Goal: Task Accomplishment & Management: Manage account settings

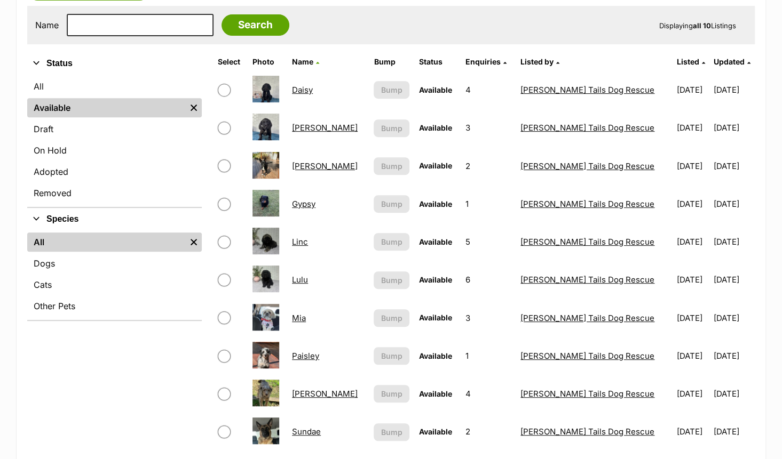
click at [224, 392] on input "checkbox" at bounding box center [224, 394] width 13 height 13
checkbox input "true"
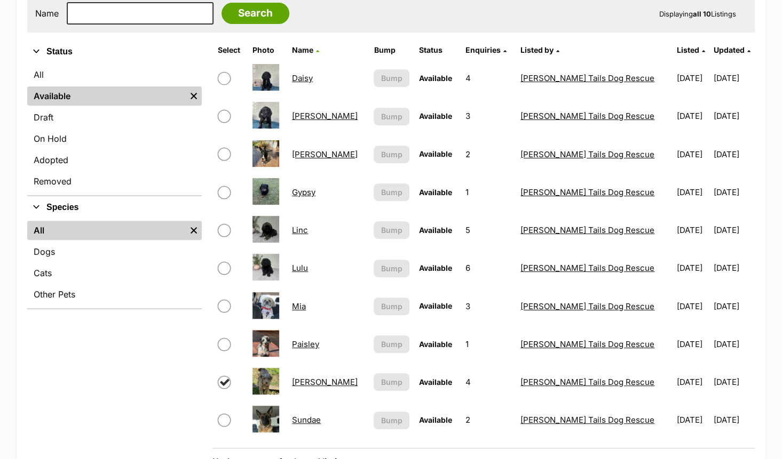
scroll to position [427, 0]
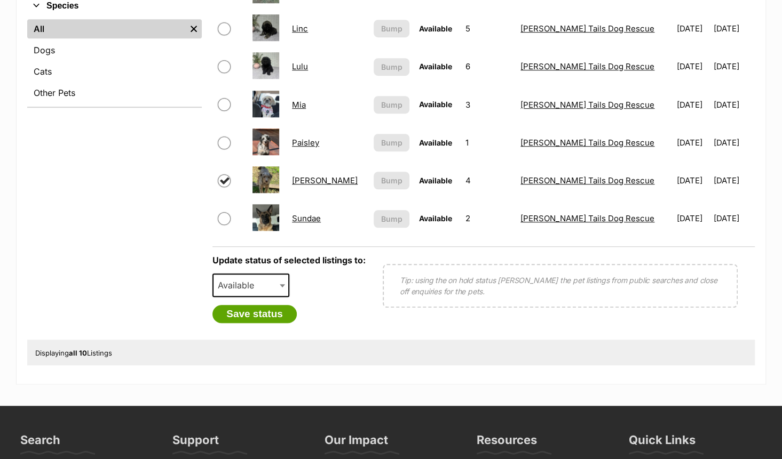
click at [275, 281] on span "Available" at bounding box center [250, 285] width 77 height 23
select select "rehomed"
click at [266, 315] on button "Save status" at bounding box center [254, 314] width 84 height 18
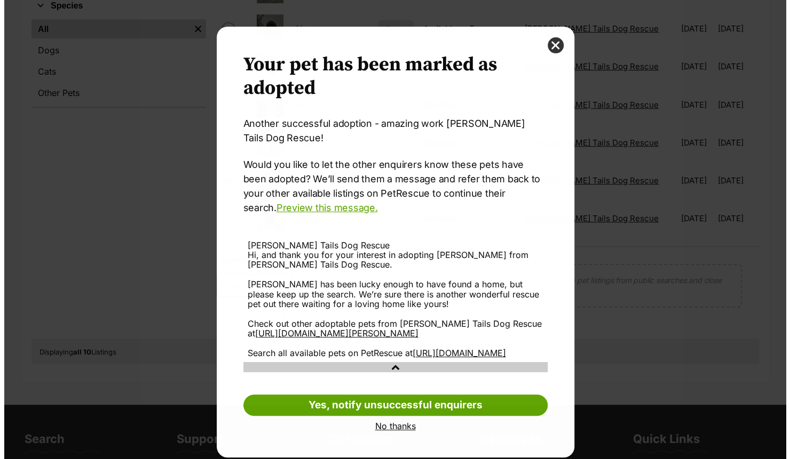
scroll to position [0, 0]
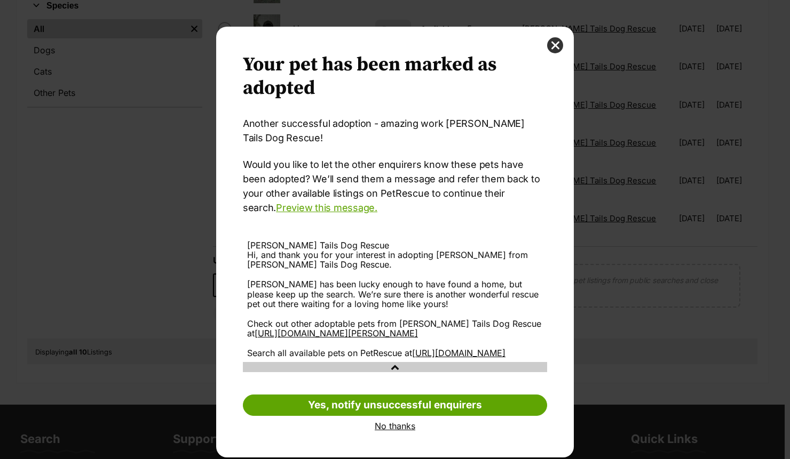
click at [397, 431] on link "No thanks" at bounding box center [395, 427] width 304 height 10
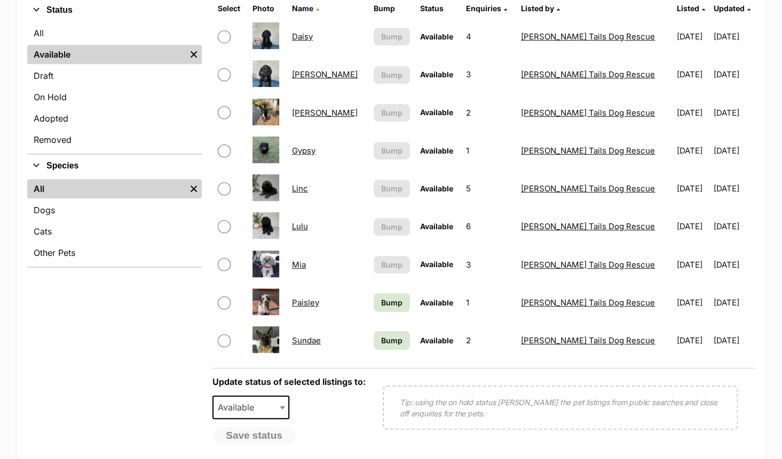
scroll to position [213, 0]
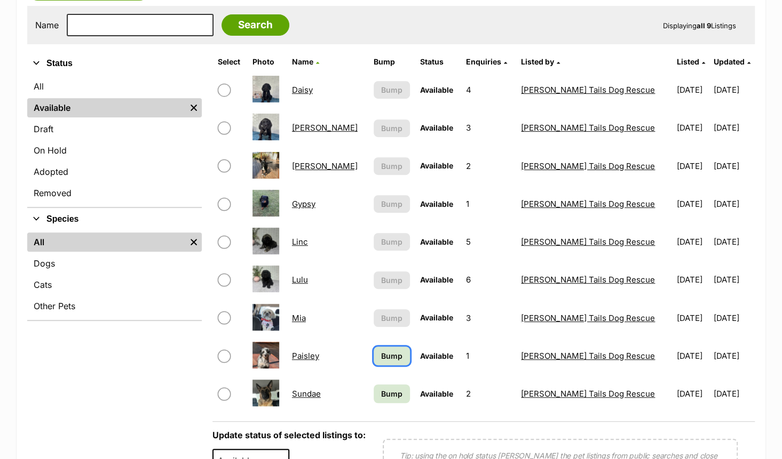
click at [381, 360] on span "Bump" at bounding box center [391, 356] width 21 height 11
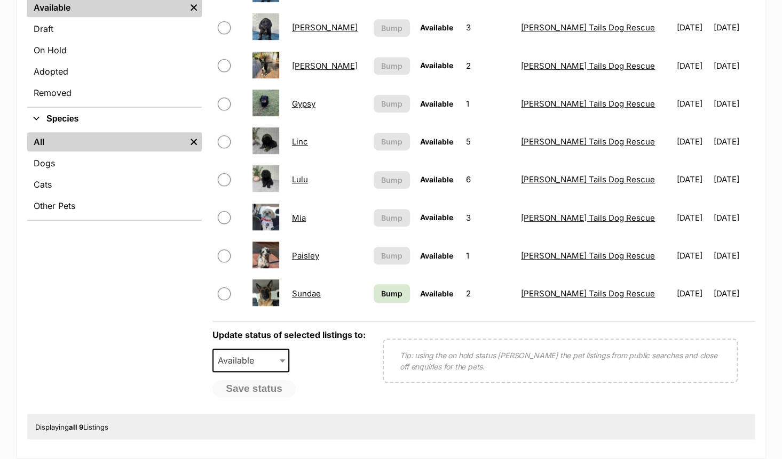
scroll to position [320, 0]
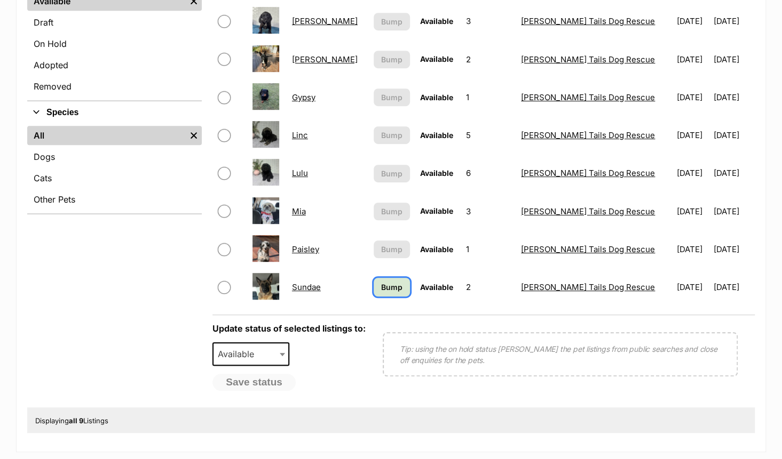
click at [381, 286] on span "Bump" at bounding box center [391, 287] width 21 height 11
